Goal: Complete application form: Complete application form

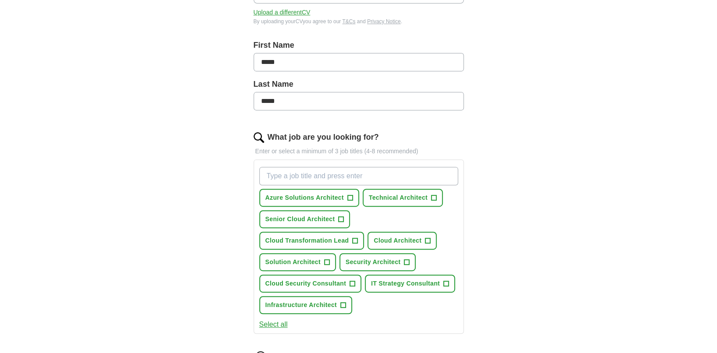
scroll to position [175, 0]
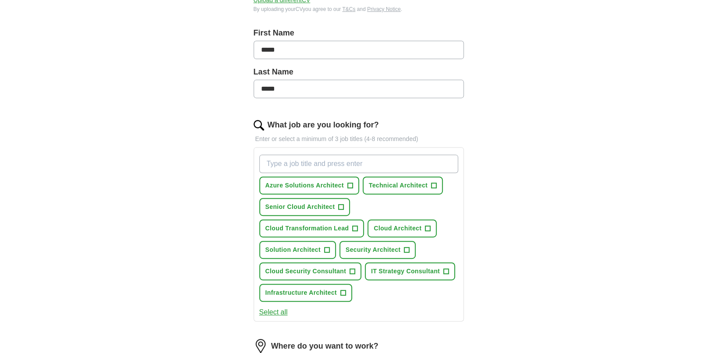
click at [348, 165] on input "What job are you looking for?" at bounding box center [358, 164] width 199 height 18
type input "h"
type input "head of"
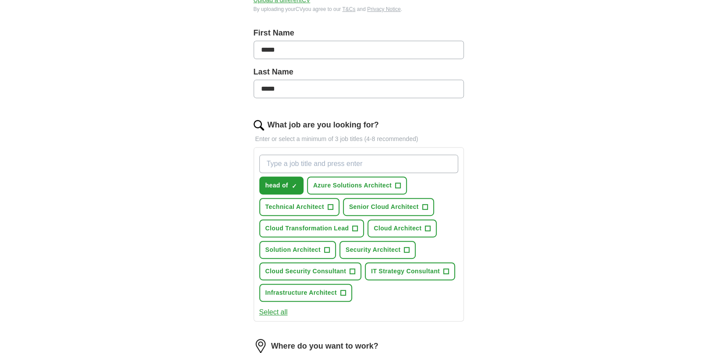
click at [356, 160] on input "What job are you looking for?" at bounding box center [358, 164] width 199 height 18
click at [399, 183] on span "+" at bounding box center [398, 185] width 5 height 7
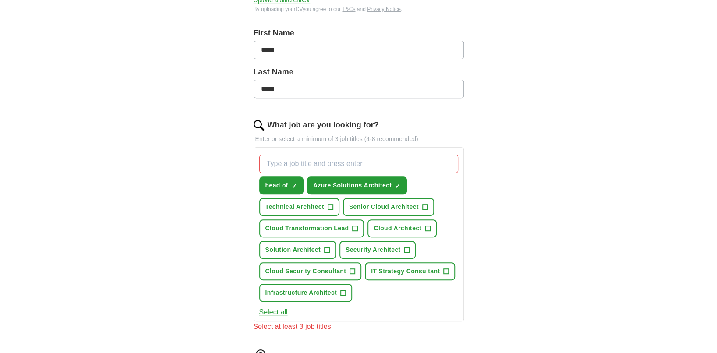
click at [344, 160] on input "What job are you looking for?" at bounding box center [358, 164] width 199 height 18
type input "director"
drag, startPoint x: 340, startPoint y: 163, endPoint x: 213, endPoint y: 153, distance: 127.0
click at [213, 153] on div "ApplyIQ Let ApplyIQ do the hard work of searching and applying for jobs. Just t…" at bounding box center [358, 203] width 561 height 704
click at [0, 0] on span "×" at bounding box center [0, 0] width 0 height 0
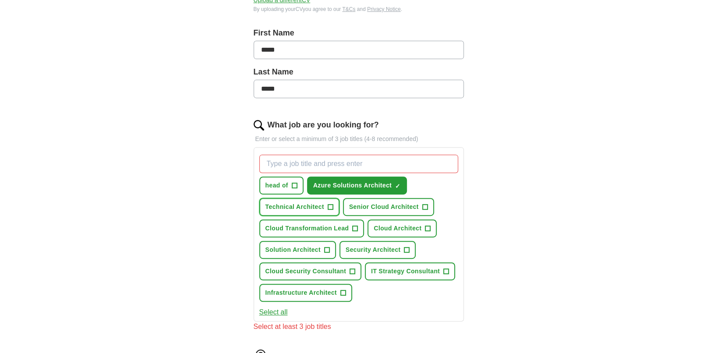
click at [330, 204] on span "+" at bounding box center [330, 207] width 5 height 7
click at [423, 204] on span "+" at bounding box center [424, 207] width 5 height 7
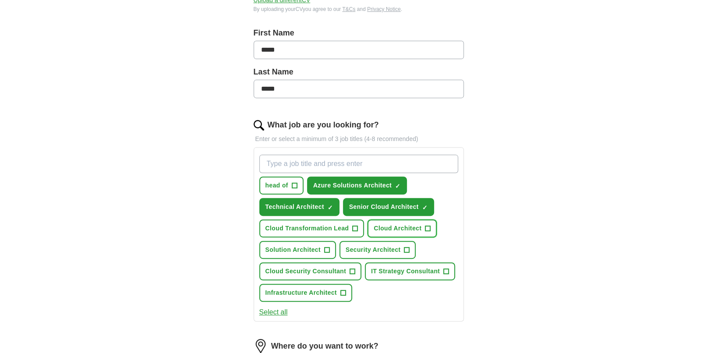
click at [429, 225] on span "+" at bounding box center [428, 228] width 5 height 7
click at [356, 225] on span "+" at bounding box center [355, 228] width 5 height 7
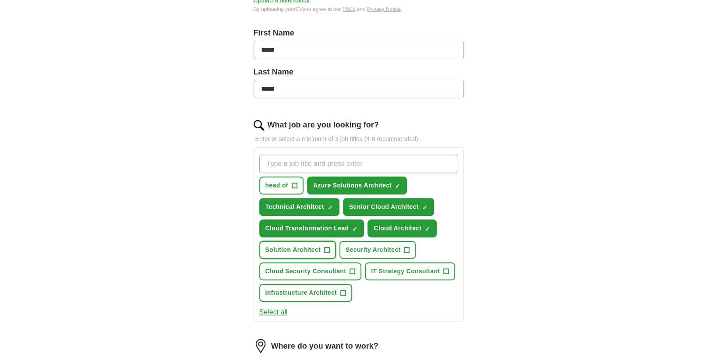
click at [325, 248] on span "+" at bounding box center [326, 250] width 5 height 7
click at [405, 247] on span "+" at bounding box center [407, 250] width 5 height 7
click at [447, 268] on span "+" at bounding box center [446, 271] width 5 height 7
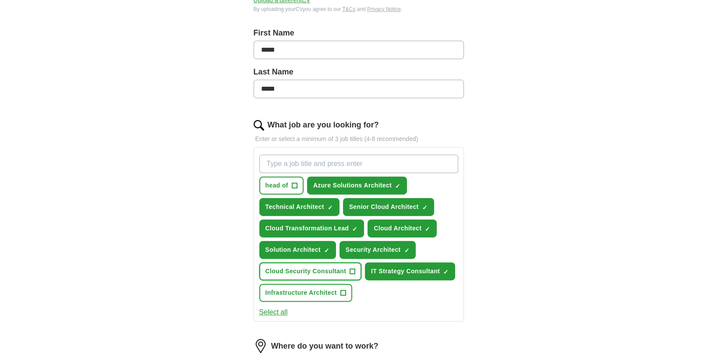
click at [353, 269] on span "+" at bounding box center [352, 271] width 5 height 7
click at [341, 290] on span "+" at bounding box center [343, 293] width 5 height 7
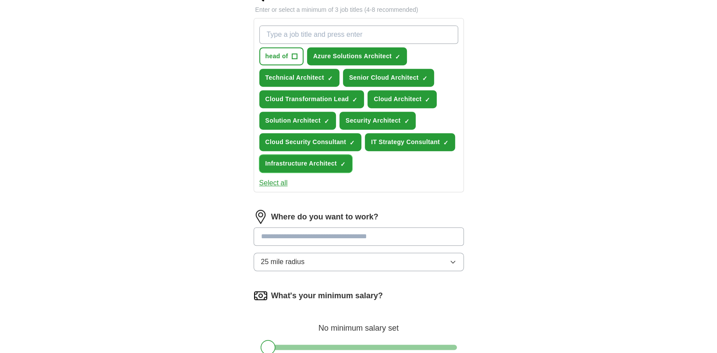
scroll to position [321, 0]
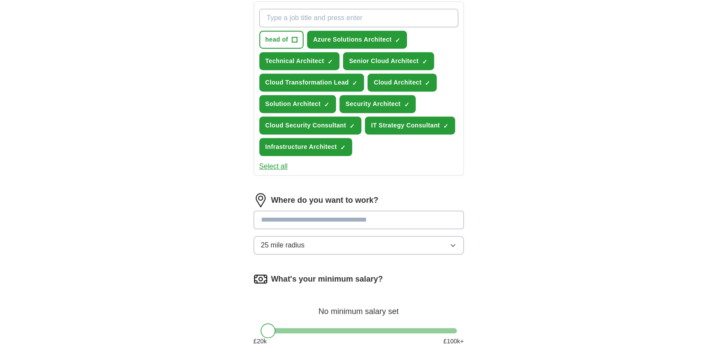
click at [318, 219] on input at bounding box center [359, 220] width 210 height 18
type input "******"
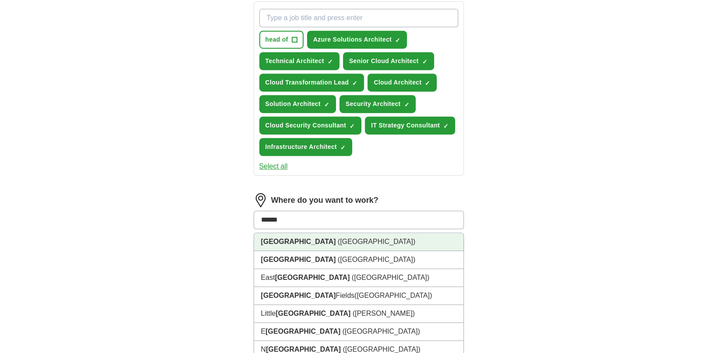
click at [309, 237] on li "[GEOGRAPHIC_DATA] ([GEOGRAPHIC_DATA])" at bounding box center [358, 242] width 209 height 18
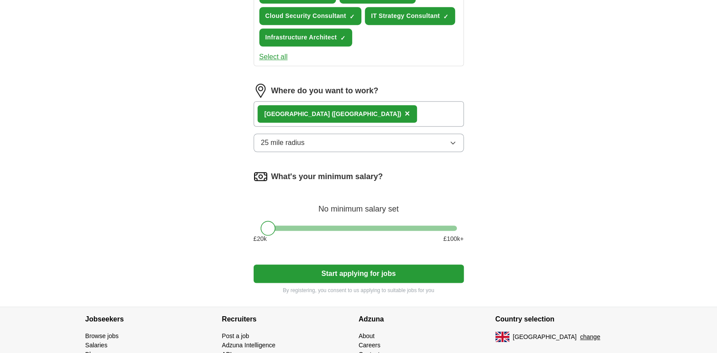
scroll to position [438, 0]
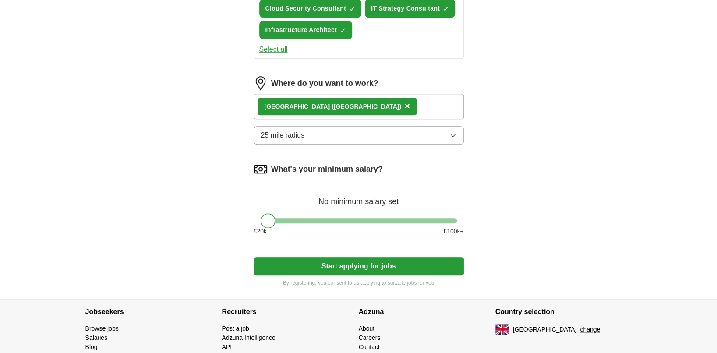
click at [327, 138] on button "25 mile radius" at bounding box center [359, 135] width 210 height 18
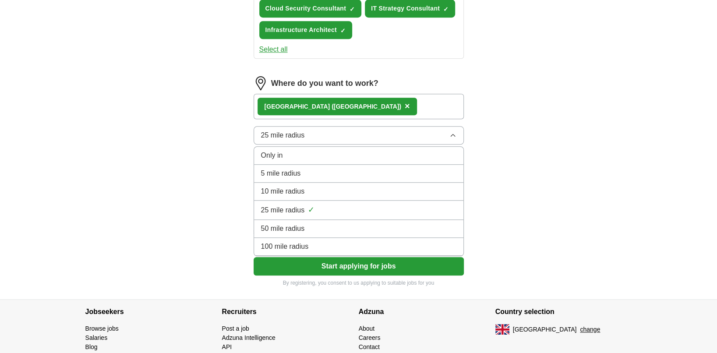
click at [331, 168] on div "5 mile radius" at bounding box center [358, 173] width 195 height 11
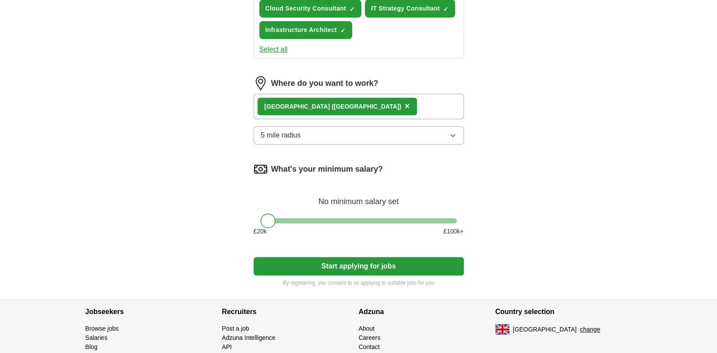
click at [280, 131] on span "5 mile radius" at bounding box center [281, 135] width 40 height 11
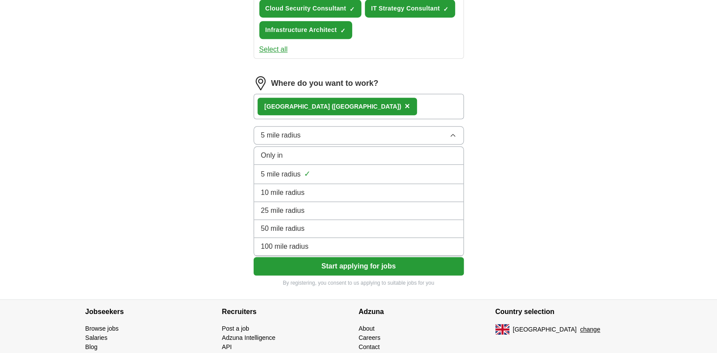
click at [287, 148] on li "Only in" at bounding box center [358, 156] width 209 height 18
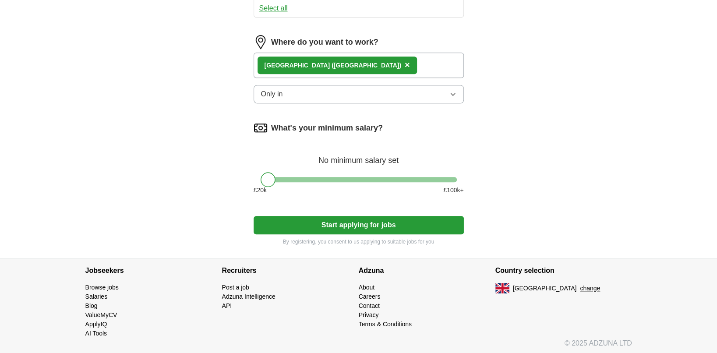
scroll to position [479, 0]
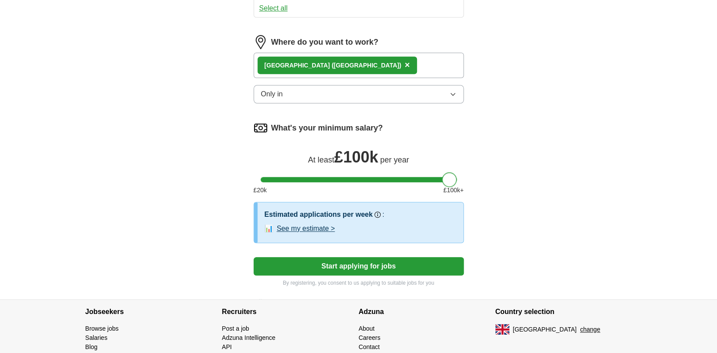
drag, startPoint x: 270, startPoint y: 176, endPoint x: 513, endPoint y: 177, distance: 242.8
click at [312, 226] on button "See my estimate >" at bounding box center [306, 229] width 58 height 11
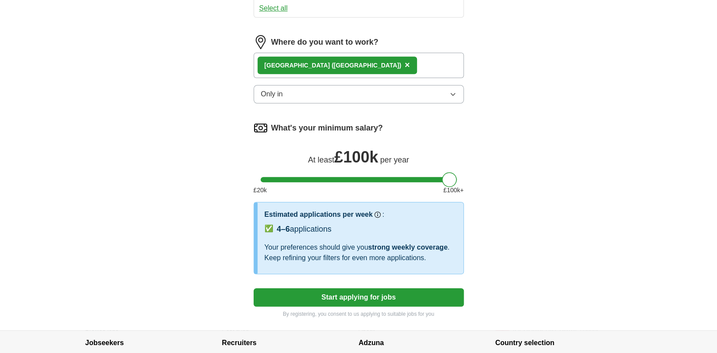
click at [333, 296] on button "Start applying for jobs" at bounding box center [359, 297] width 210 height 18
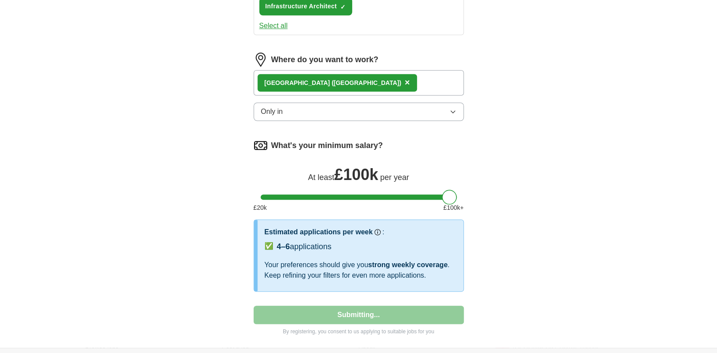
select select "**"
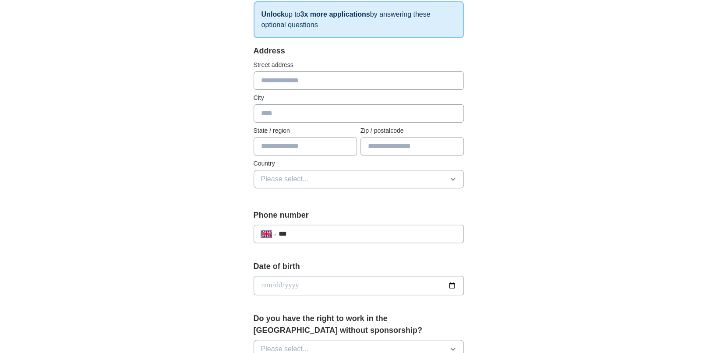
scroll to position [146, 0]
click at [323, 229] on input "***" at bounding box center [367, 233] width 178 height 11
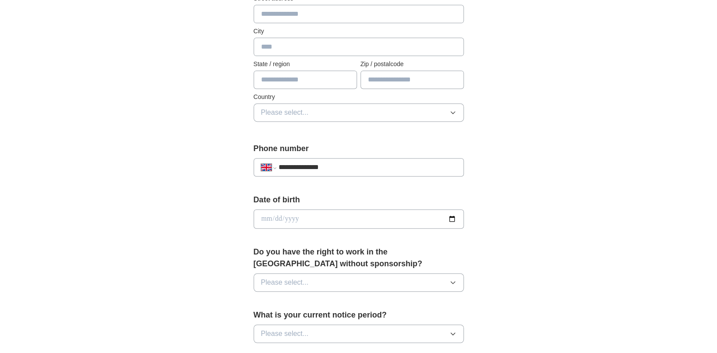
scroll to position [234, 0]
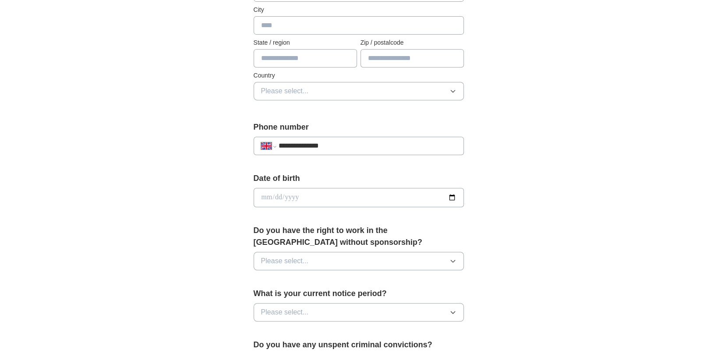
type input "**********"
click at [216, 174] on div "**********" at bounding box center [358, 186] width 561 height 786
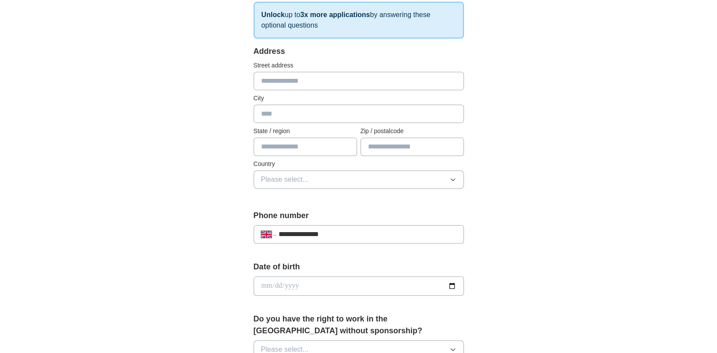
scroll to position [146, 0]
click at [390, 139] on input "text" at bounding box center [412, 146] width 103 height 18
type input "***"
click at [232, 153] on div "**********" at bounding box center [359, 298] width 280 height 737
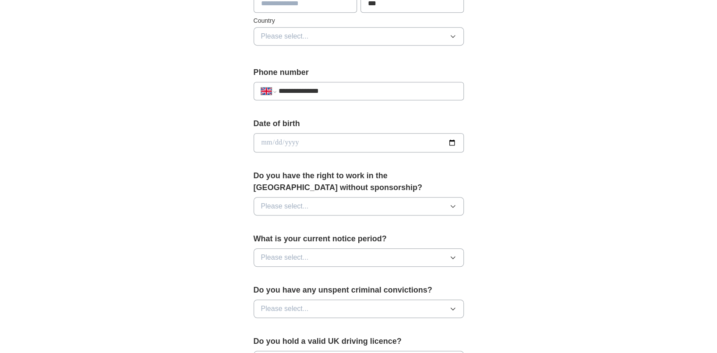
scroll to position [351, 0]
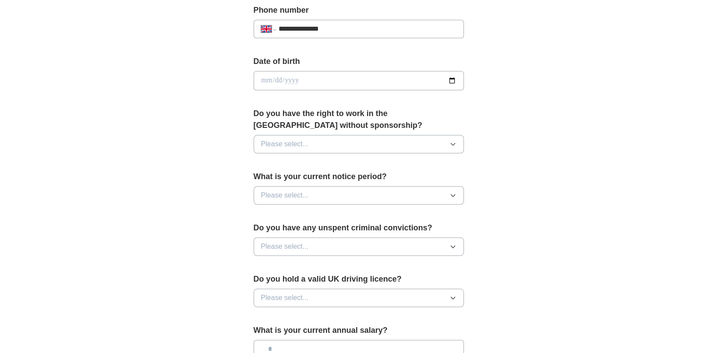
click at [294, 196] on span "Please select..." at bounding box center [285, 195] width 48 height 11
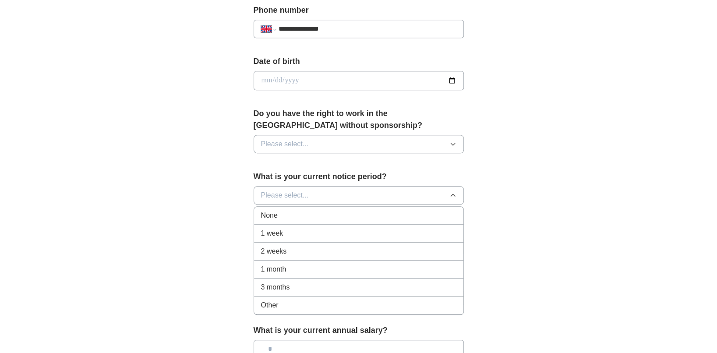
click at [293, 212] on div "None" at bounding box center [358, 215] width 195 height 11
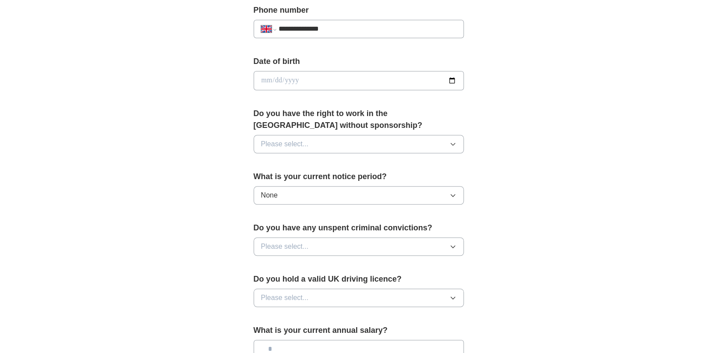
click at [300, 139] on span "Please select..." at bounding box center [285, 144] width 48 height 11
click at [295, 166] on div "Yes" at bounding box center [358, 164] width 195 height 11
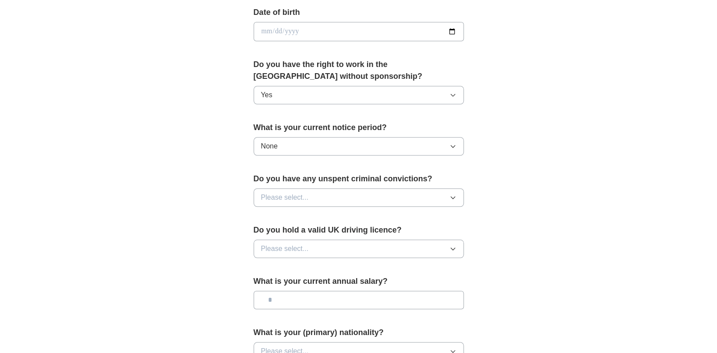
scroll to position [438, 0]
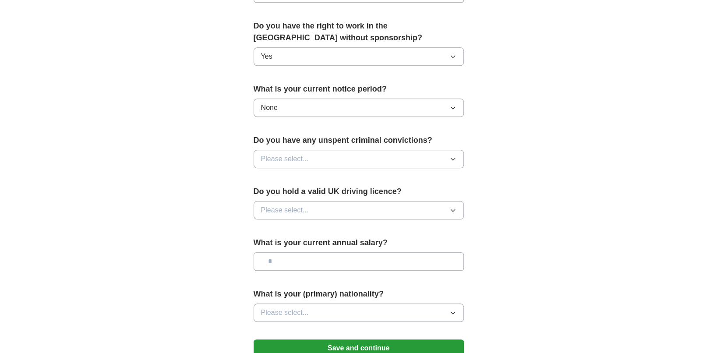
click at [300, 156] on span "Please select..." at bounding box center [285, 159] width 48 height 11
click at [288, 193] on div "No" at bounding box center [358, 197] width 195 height 11
click at [293, 209] on span "Please select..." at bounding box center [285, 210] width 48 height 11
click at [292, 227] on div "Yes" at bounding box center [358, 230] width 195 height 11
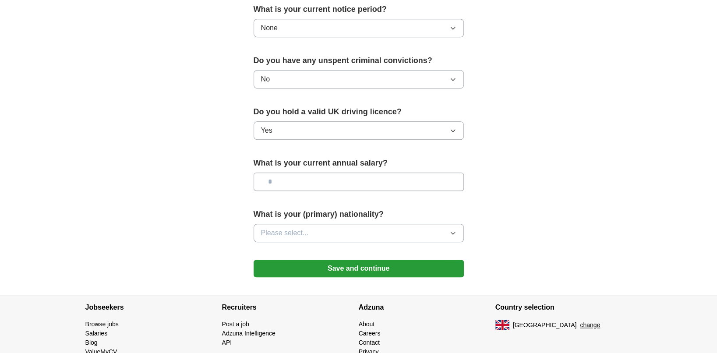
scroll to position [526, 0]
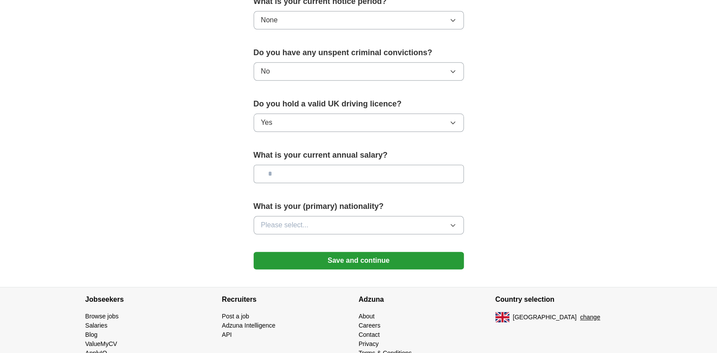
click at [311, 167] on input "text" at bounding box center [359, 174] width 210 height 18
click at [345, 227] on button "Please select..." at bounding box center [359, 225] width 210 height 18
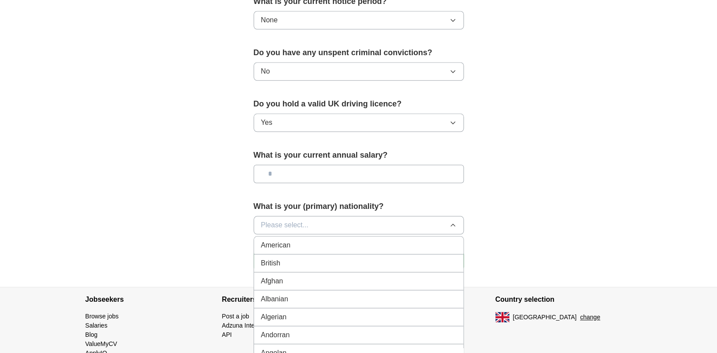
click at [330, 262] on div "British" at bounding box center [358, 263] width 195 height 11
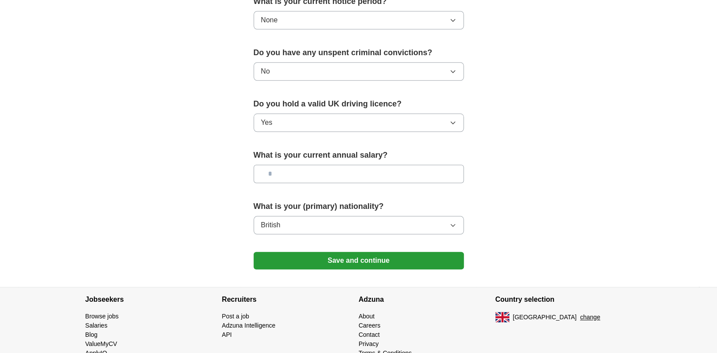
click at [317, 173] on input "text" at bounding box center [359, 174] width 210 height 18
type input "********"
click at [352, 258] on button "Save and continue" at bounding box center [359, 261] width 210 height 18
